Goal: Task Accomplishment & Management: Complete application form

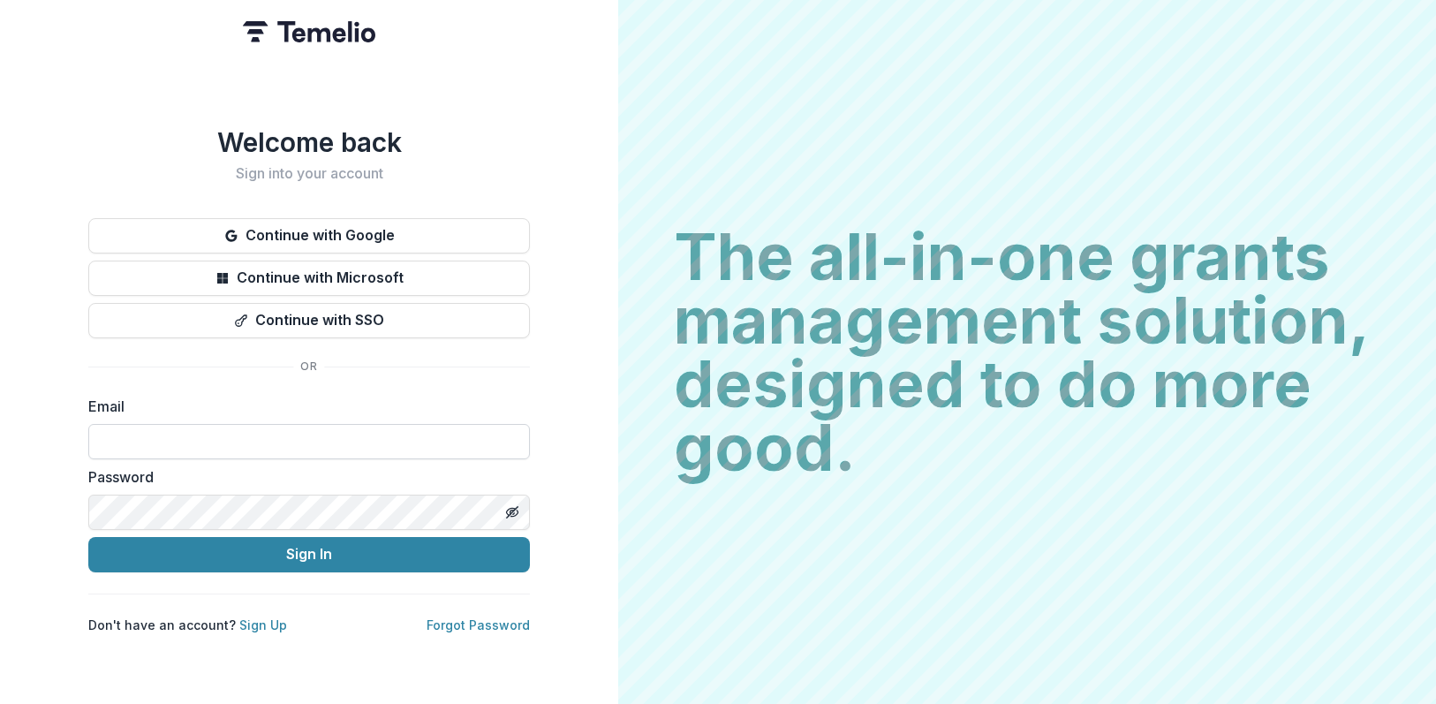
click at [389, 449] on input at bounding box center [309, 441] width 442 height 35
type input "**********"
click at [88, 537] on button "Sign In" at bounding box center [309, 554] width 442 height 35
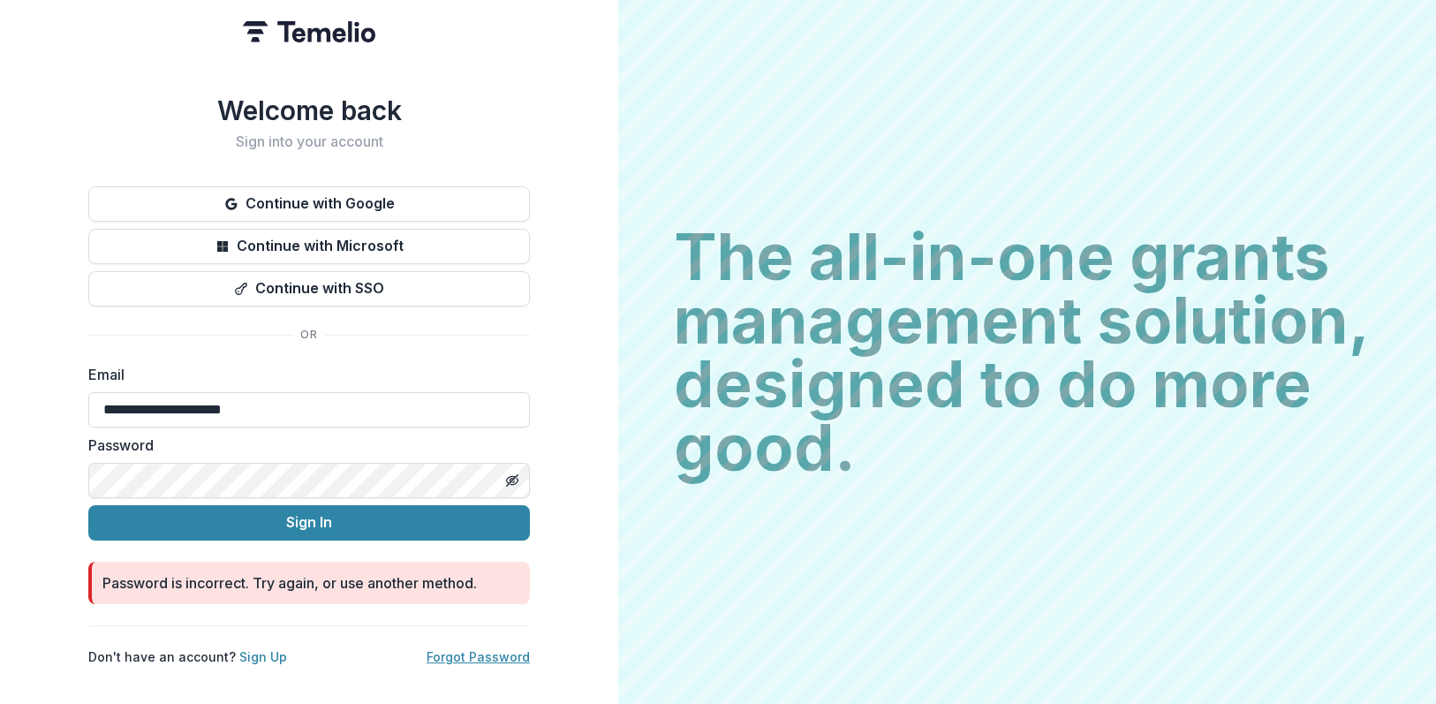
click at [493, 652] on link "Forgot Password" at bounding box center [478, 656] width 103 height 15
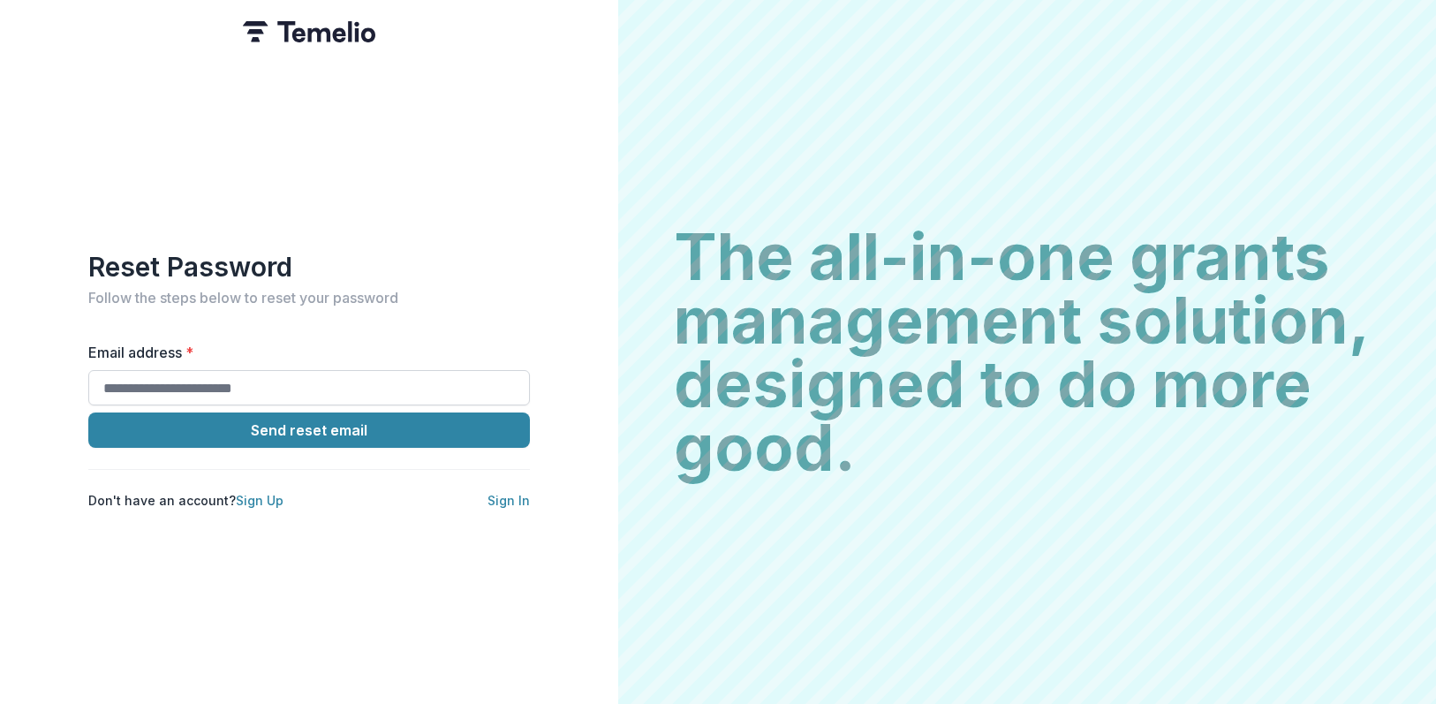
click at [313, 371] on input "Email address *" at bounding box center [309, 387] width 442 height 35
type input "**********"
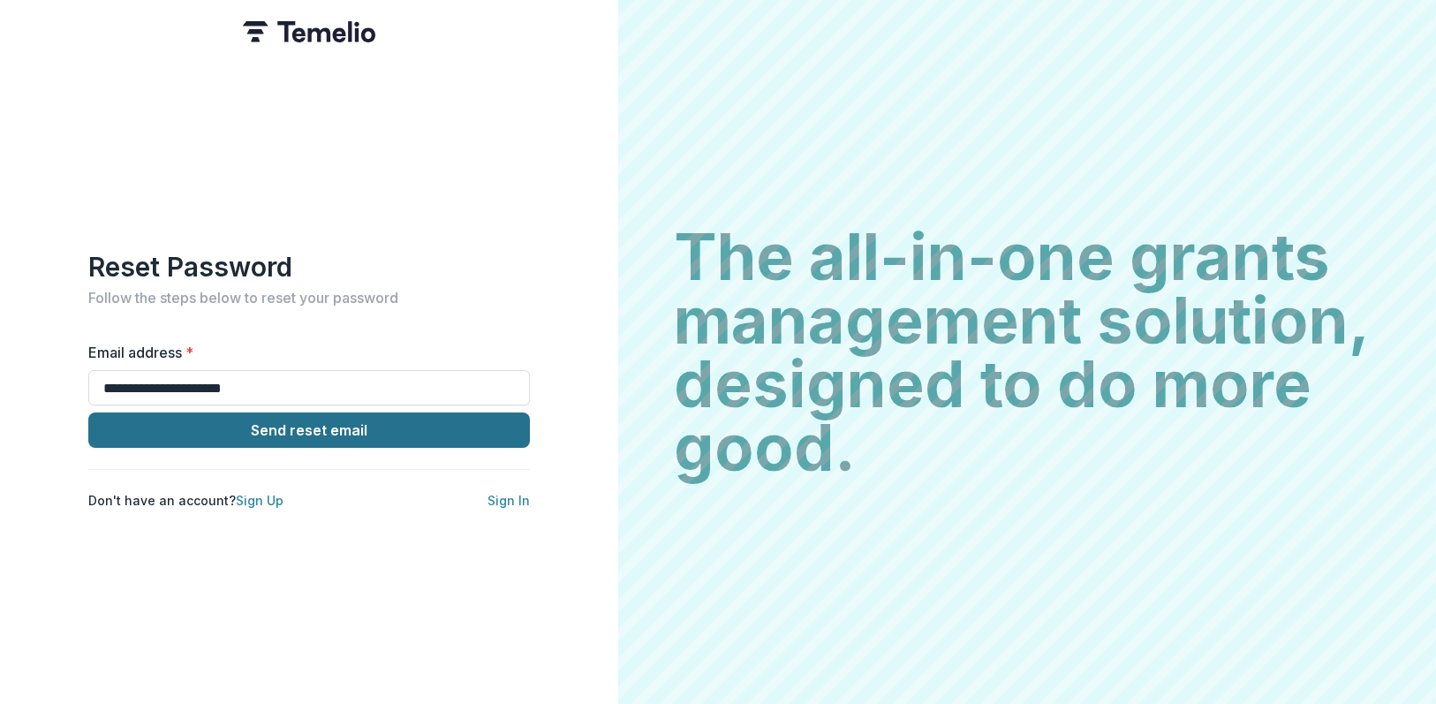
click at [340, 425] on button "Send reset email" at bounding box center [309, 430] width 442 height 35
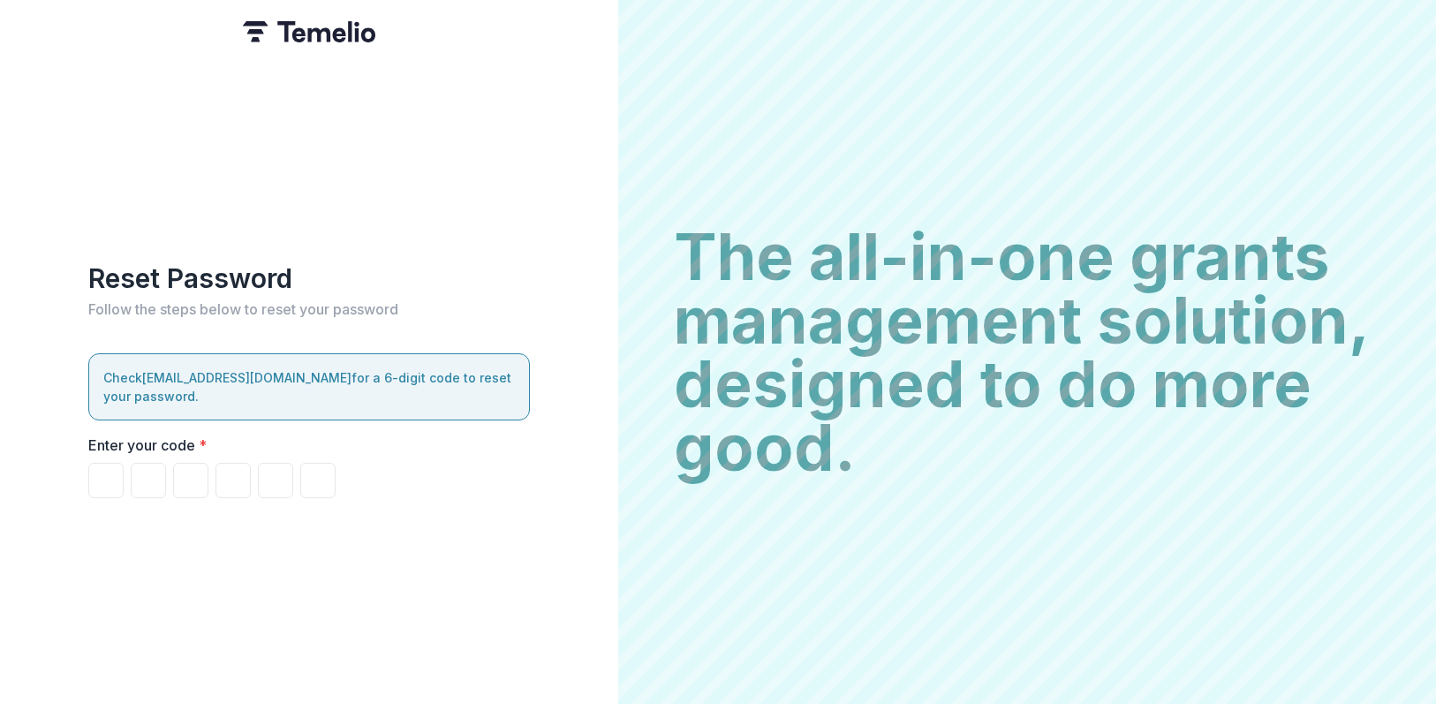
drag, startPoint x: 1086, startPoint y: 571, endPoint x: 720, endPoint y: 534, distance: 367.5
click at [1081, 570] on div "The all-in-one grants management solution, designed to do more good. The all-in…" at bounding box center [1027, 352] width 818 height 704
click at [147, 450] on div "Enter your code *" at bounding box center [309, 467] width 442 height 64
drag, startPoint x: 147, startPoint y: 450, endPoint x: 99, endPoint y: 459, distance: 48.7
click at [99, 463] on input "Please enter your pin code" at bounding box center [105, 480] width 35 height 35
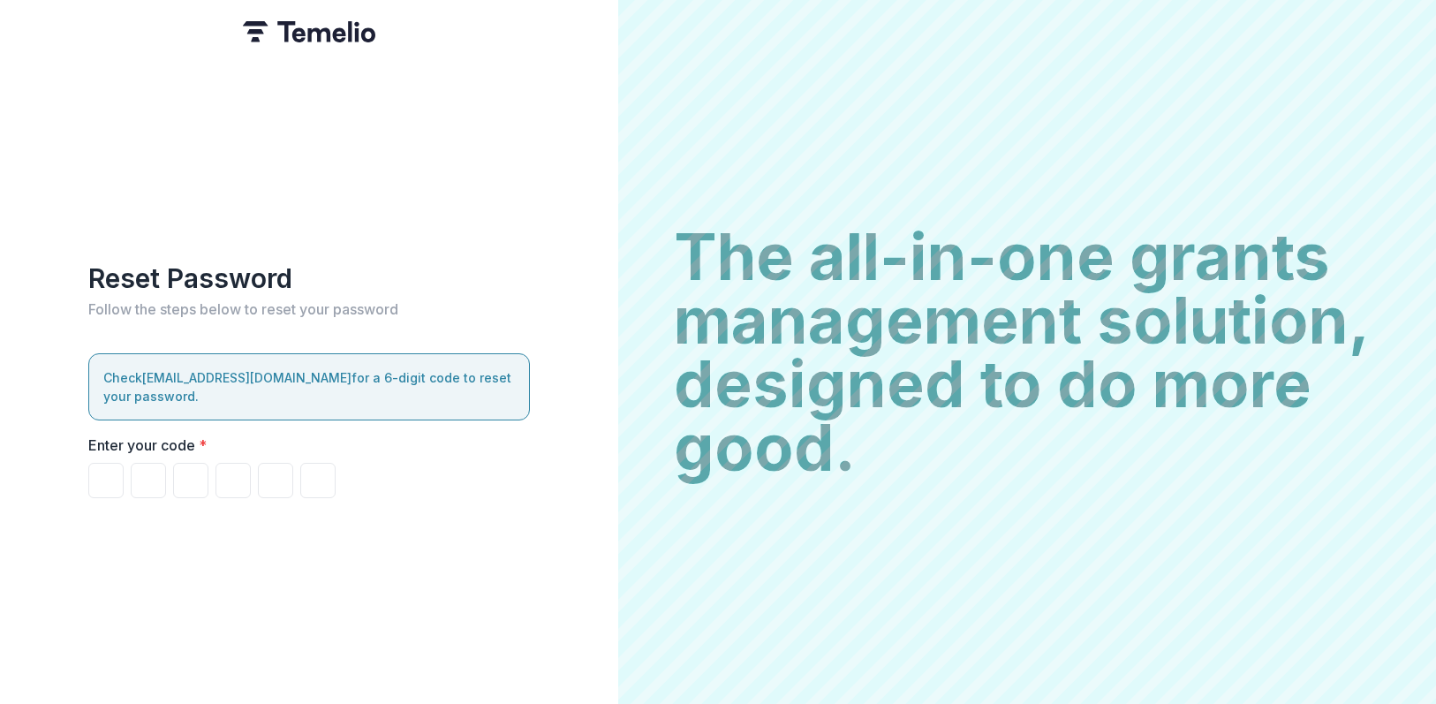
drag, startPoint x: 353, startPoint y: 621, endPoint x: 342, endPoint y: 617, distance: 12.3
click at [353, 621] on div "Reset Password Follow the steps below to reset your password Check aahn@arts.la…" at bounding box center [309, 352] width 618 height 704
click at [104, 463] on input "Please enter your pin code" at bounding box center [105, 480] width 35 height 35
type input "*"
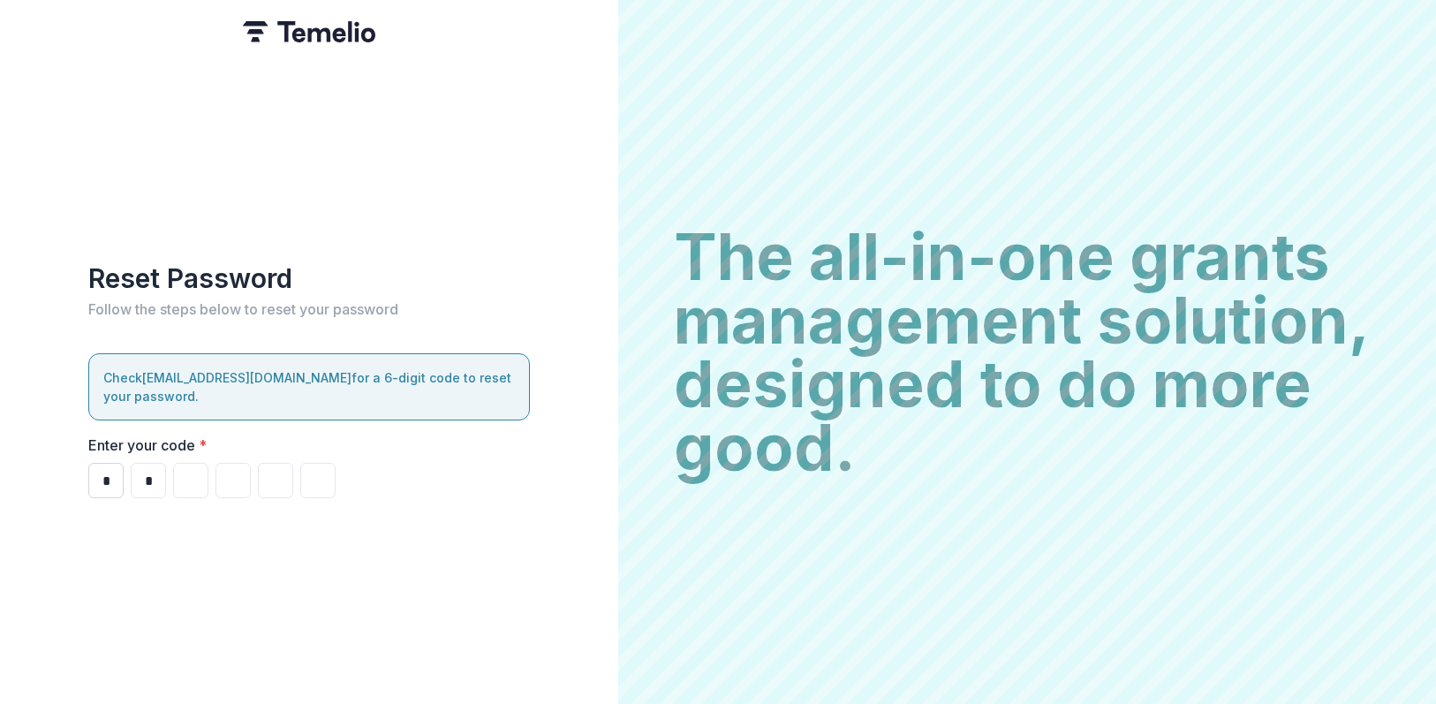
type input "*"
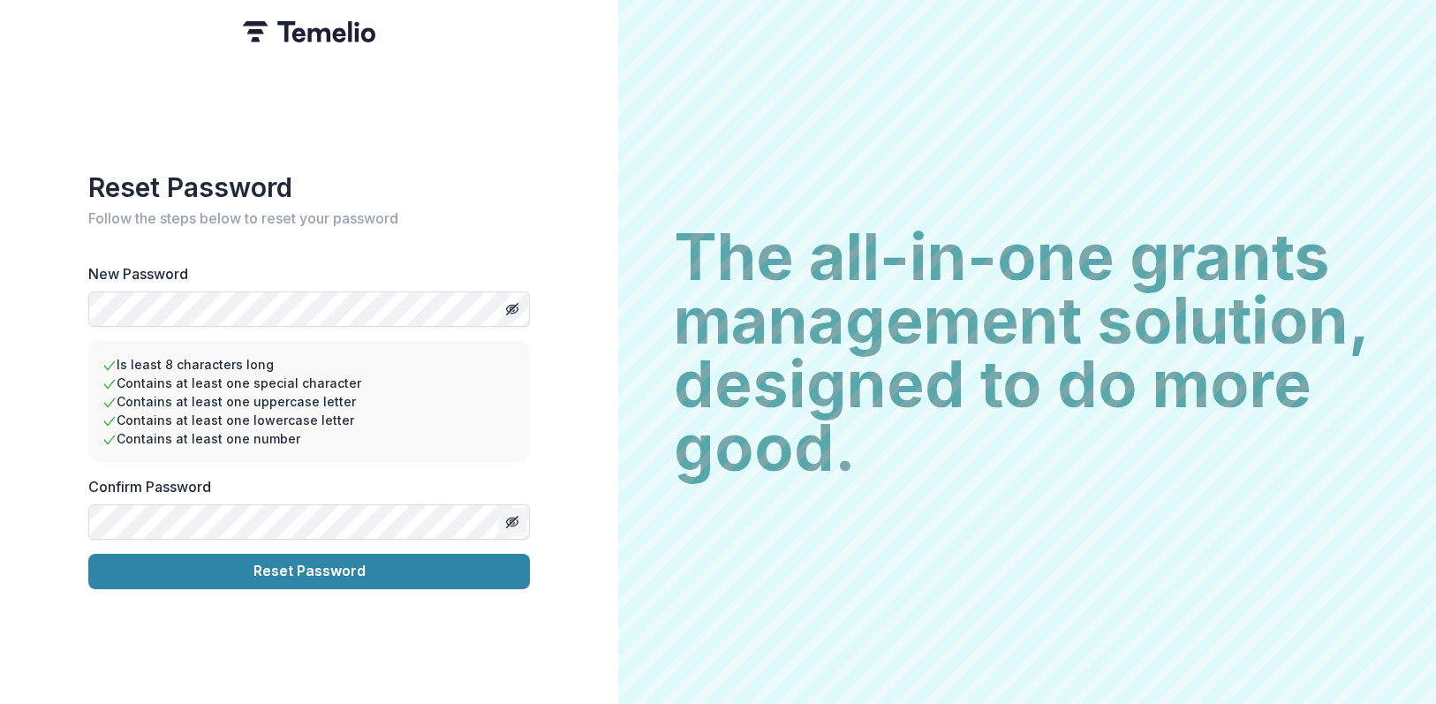
click at [511, 517] on icon "Toggle password visibility" at bounding box center [512, 522] width 14 height 14
click at [514, 305] on icon "Toggle password visibility" at bounding box center [511, 308] width 9 height 7
click at [444, 574] on button "Reset Password" at bounding box center [309, 571] width 442 height 35
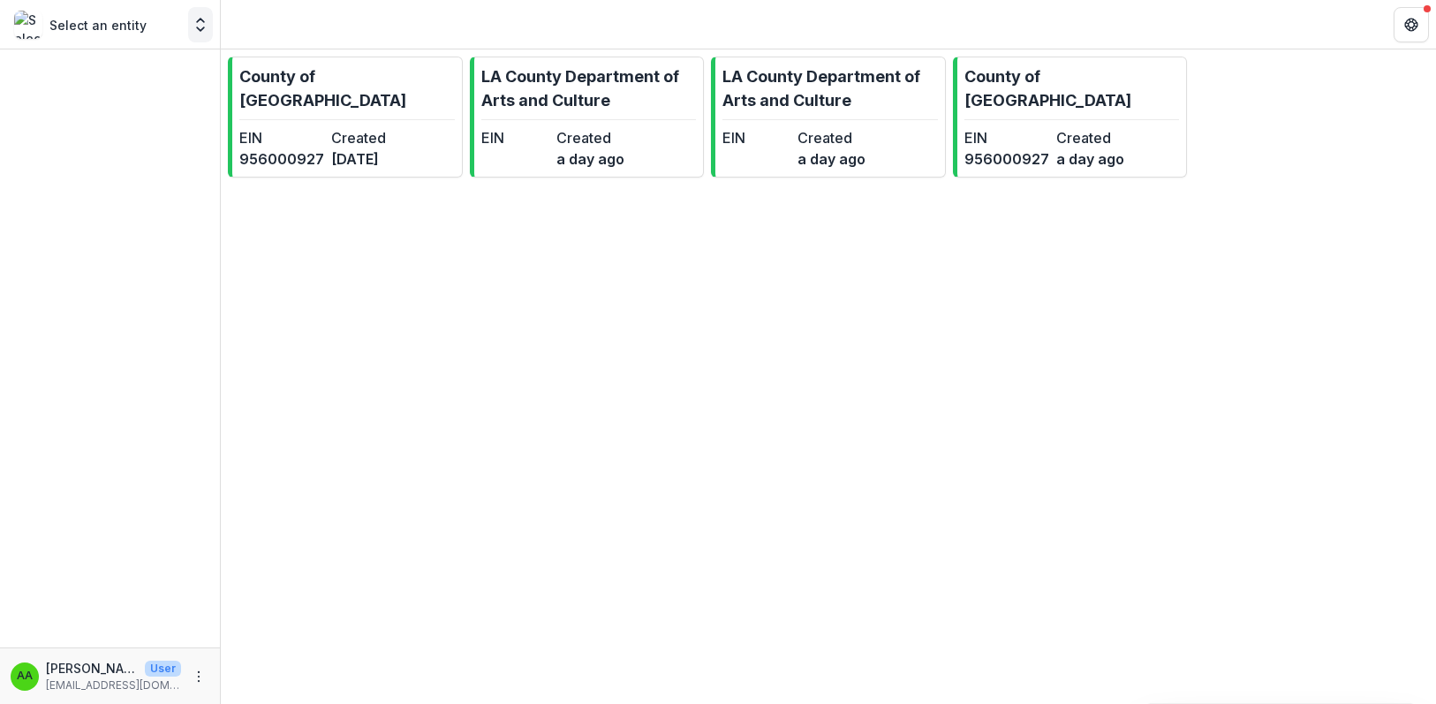
click at [190, 15] on button "Open entity switcher" at bounding box center [200, 24] width 25 height 35
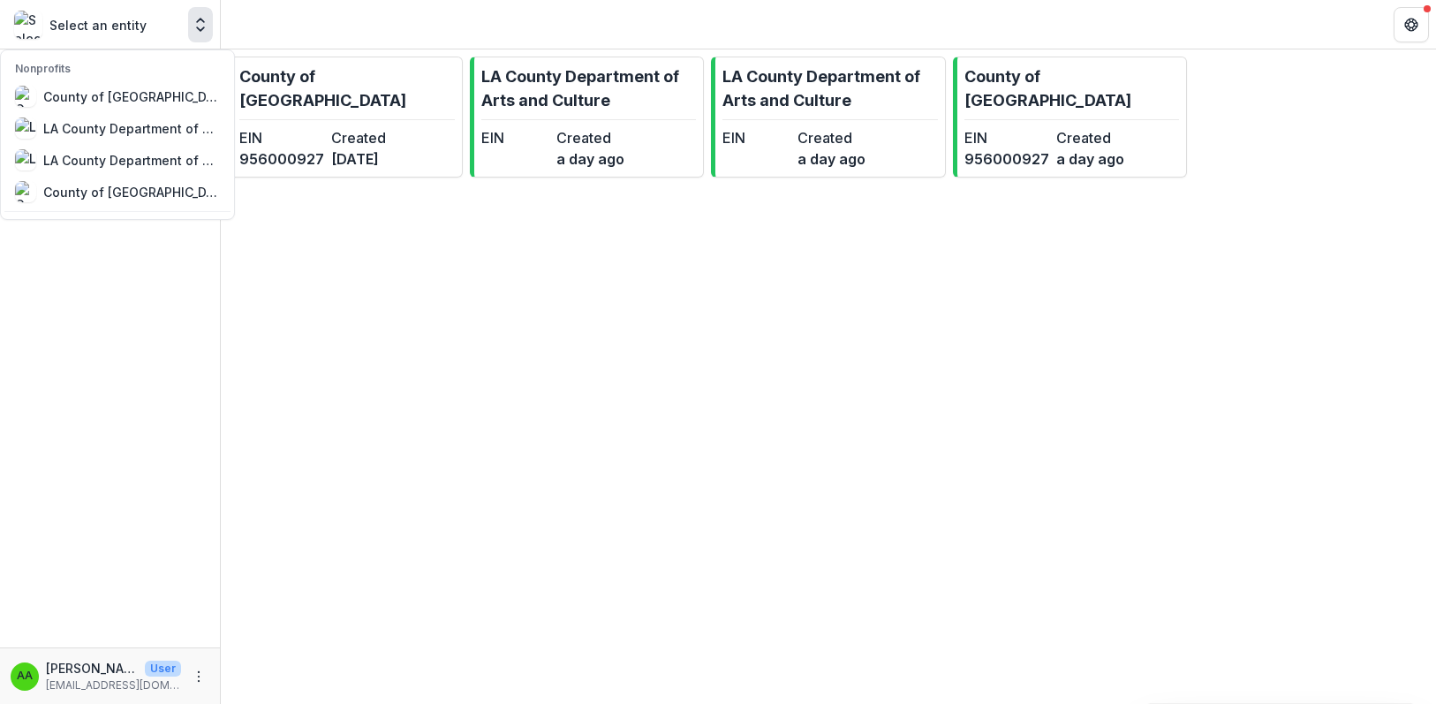
click at [511, 235] on div "County of [GEOGRAPHIC_DATA] EIN [US_EMPLOYER_IDENTIFICATION_NUMBER] Created [DA…" at bounding box center [829, 376] width 1216 height 655
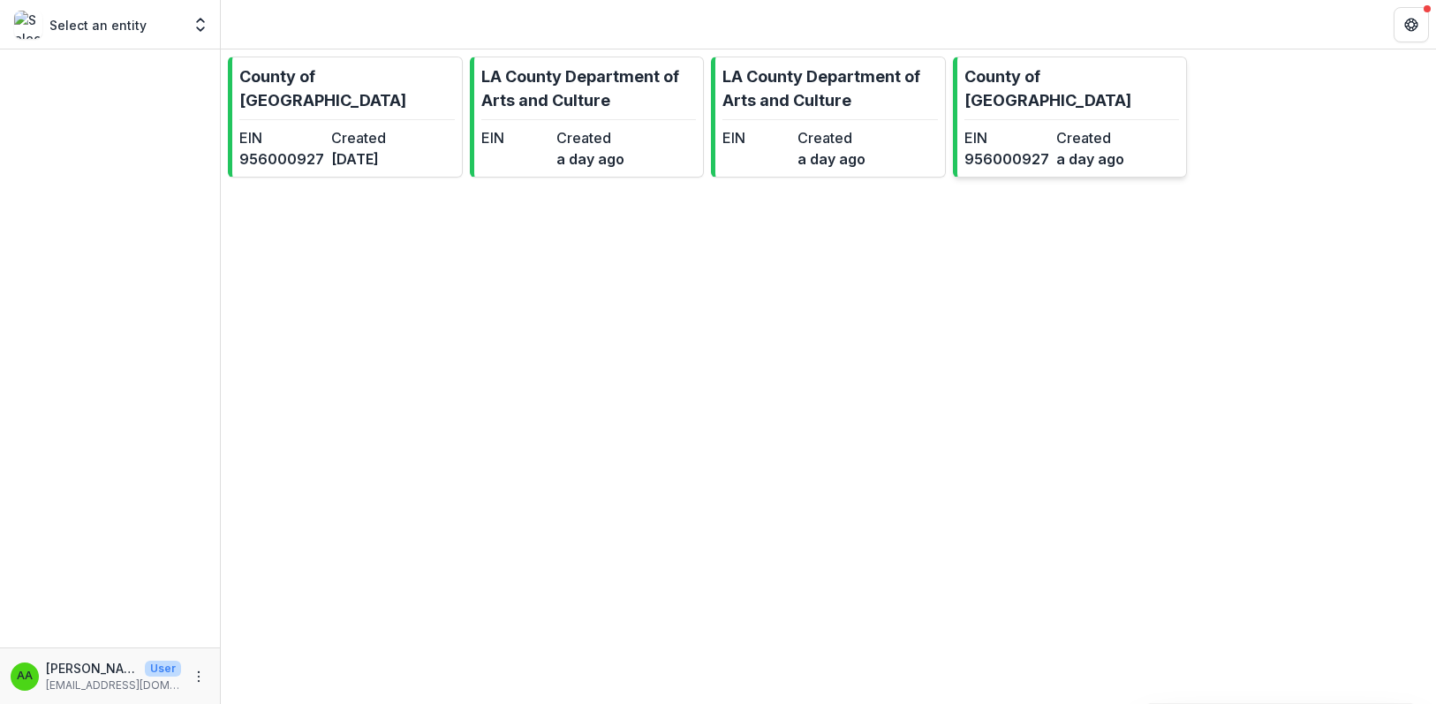
click at [1035, 148] on link "County of [GEOGRAPHIC_DATA] EIN [US_EMPLOYER_IDENTIFICATION_NUMBER] Created a d…" at bounding box center [1070, 117] width 235 height 121
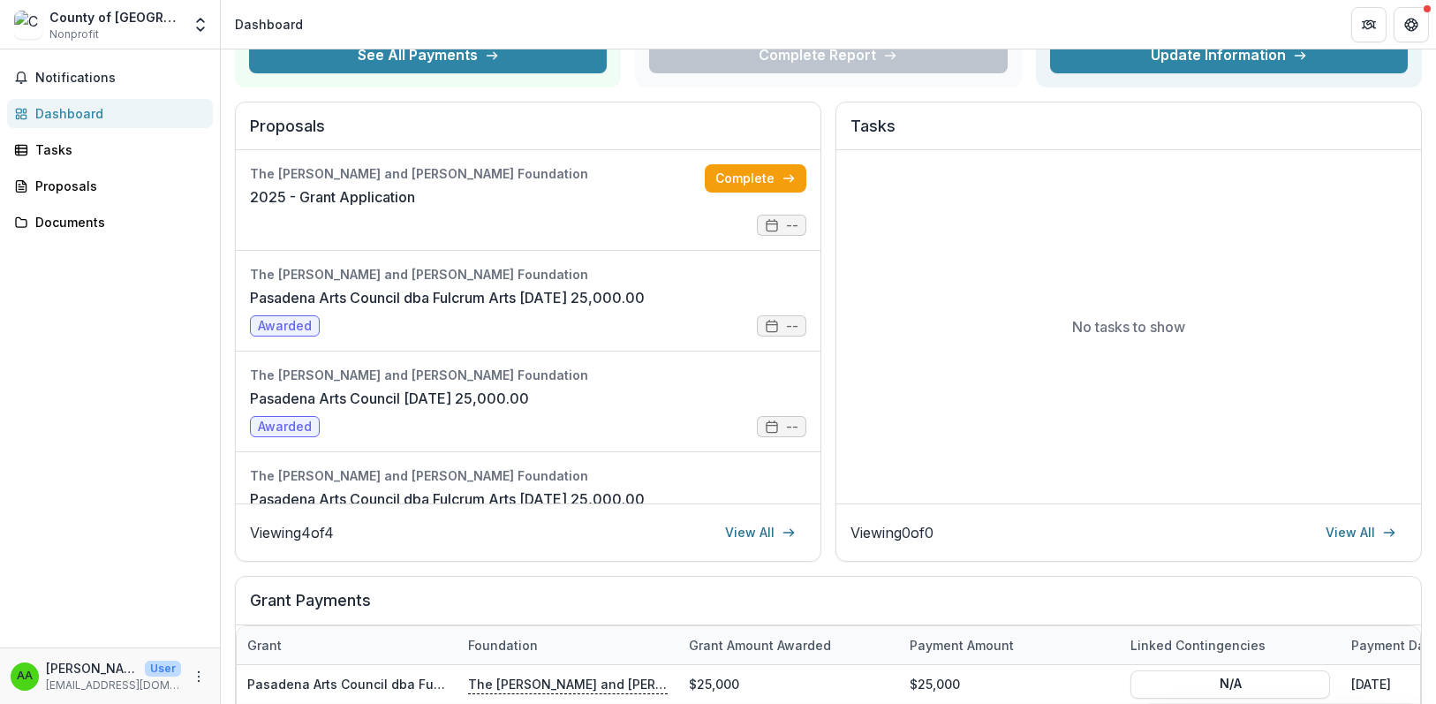
scroll to position [88, 0]
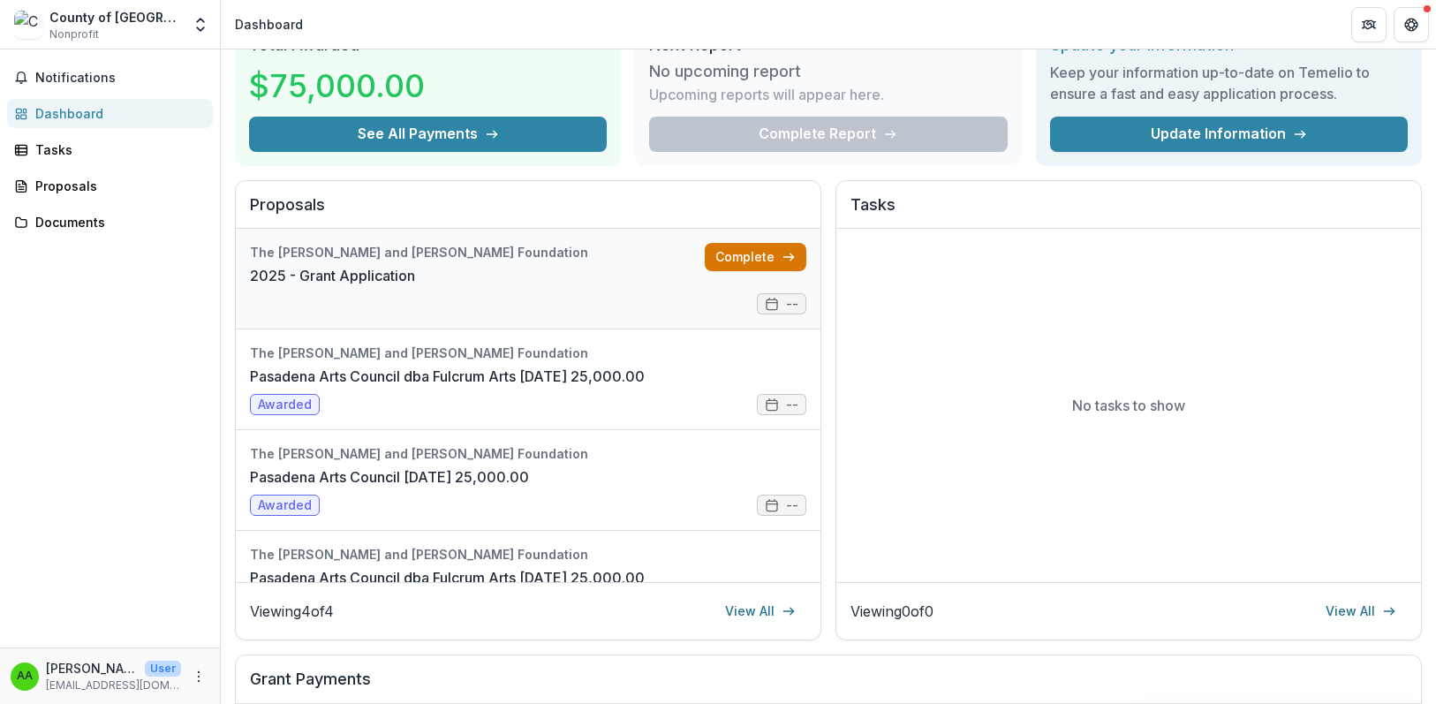
click at [718, 248] on link "Complete" at bounding box center [756, 257] width 102 height 28
